Goal: Transaction & Acquisition: Purchase product/service

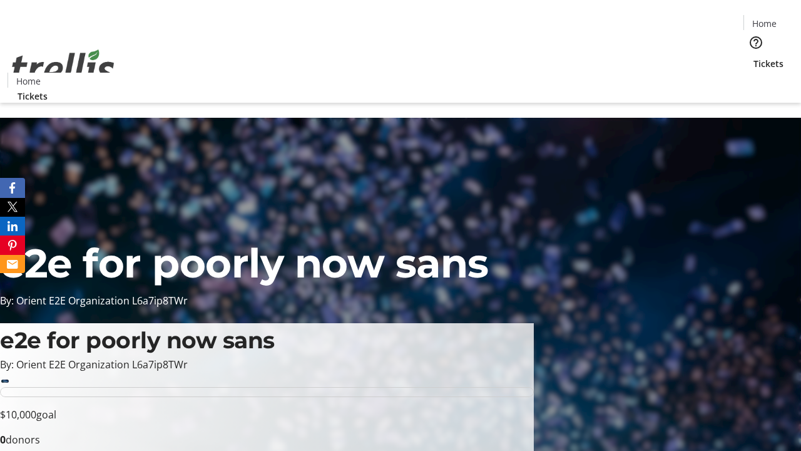
click at [753, 57] on span "Tickets" at bounding box center [768, 63] width 30 height 13
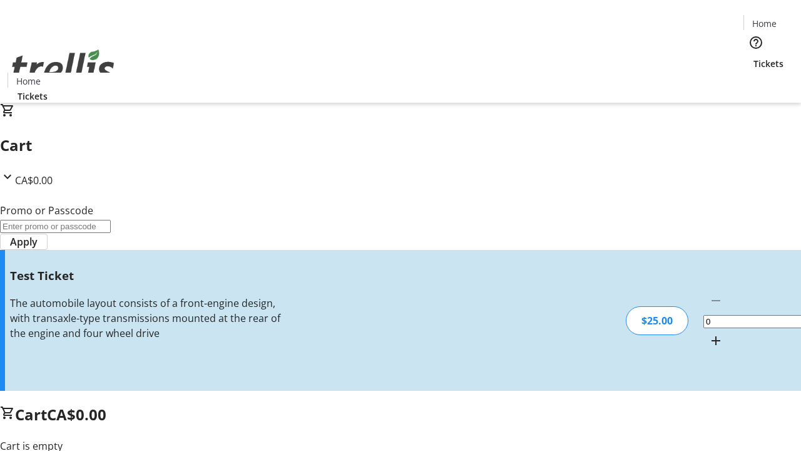
click at [708, 333] on mat-icon "Increment by one" at bounding box center [715, 340] width 15 height 15
type input "1"
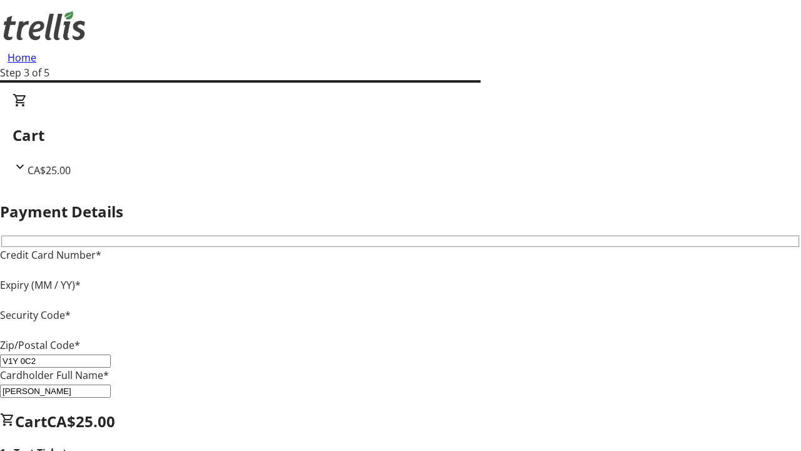
type input "V1Y 0C2"
